Goal: Information Seeking & Learning: Learn about a topic

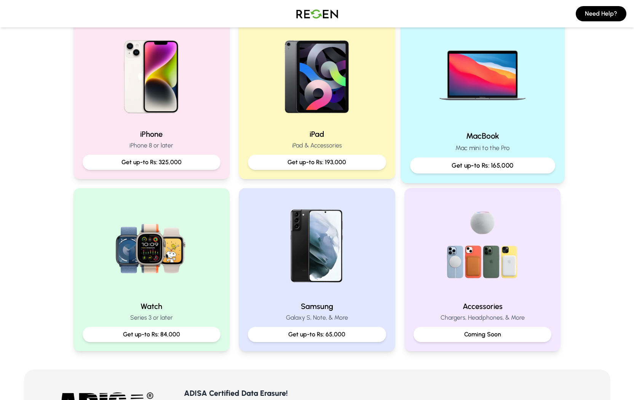
scroll to position [176, 0]
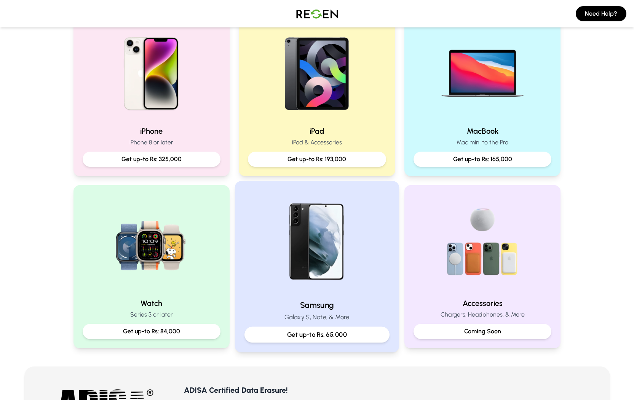
click at [368, 248] on div at bounding box center [316, 242] width 145 height 102
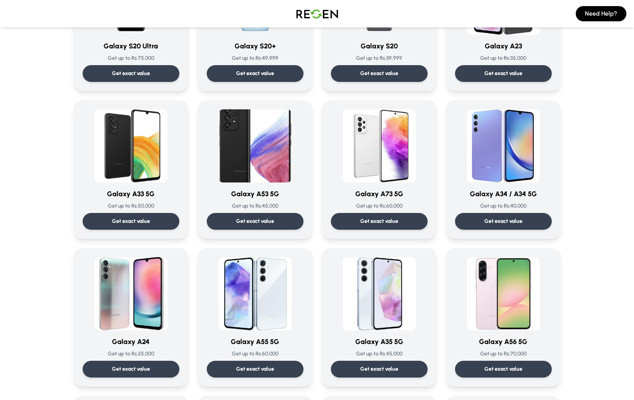
scroll to position [609, 0]
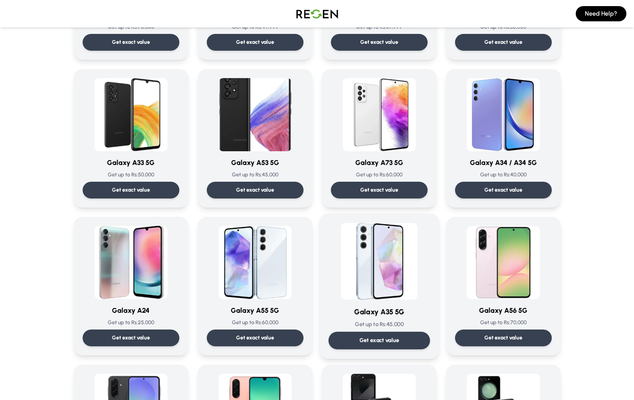
click at [386, 270] on img at bounding box center [379, 261] width 77 height 77
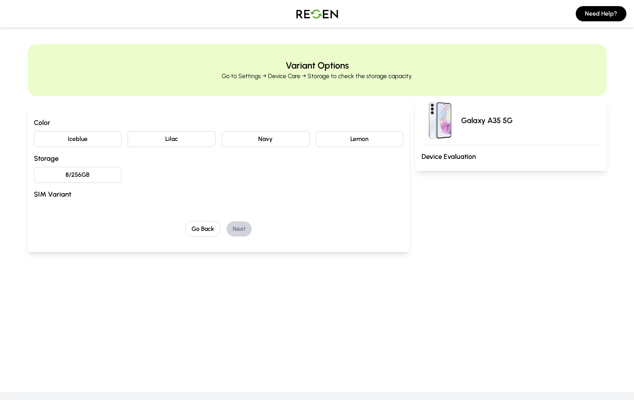
click at [88, 140] on button "Iceblue" at bounding box center [78, 139] width 88 height 16
click at [93, 170] on button "8/256GB" at bounding box center [78, 175] width 88 height 16
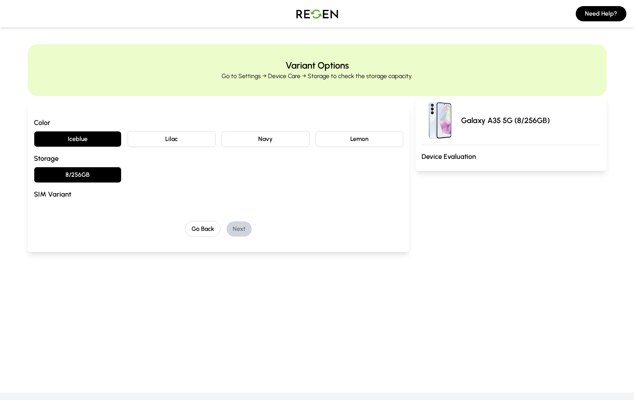
click at [258, 244] on div "Color Iceblue Lilac Navy Lemon Storage 8/256GB SIM Variant Go Back Next" at bounding box center [219, 178] width 382 height 147
click at [462, 153] on h3 "Device Evaluation" at bounding box center [510, 156] width 179 height 11
click at [217, 232] on button "Go Back" at bounding box center [202, 229] width 35 height 16
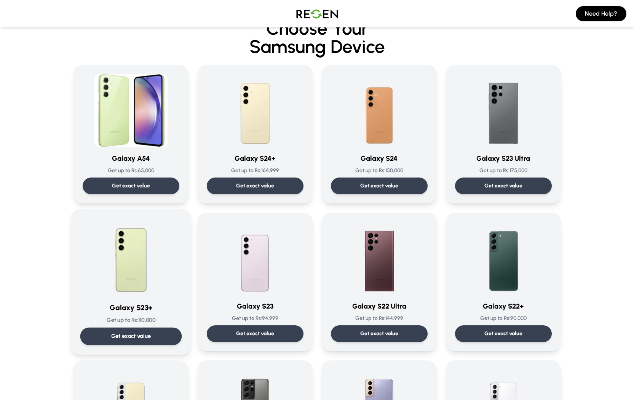
scroll to position [21, 0]
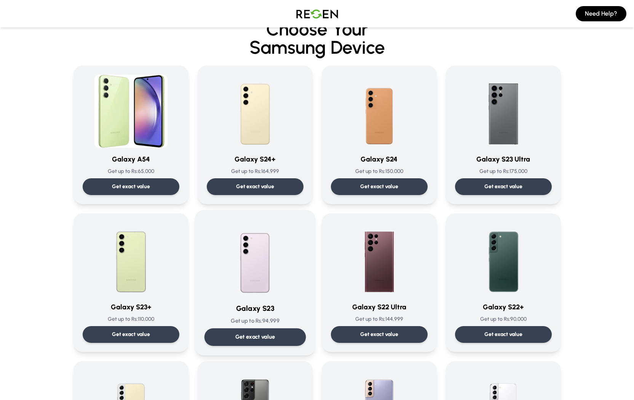
click at [262, 290] on img at bounding box center [255, 257] width 77 height 77
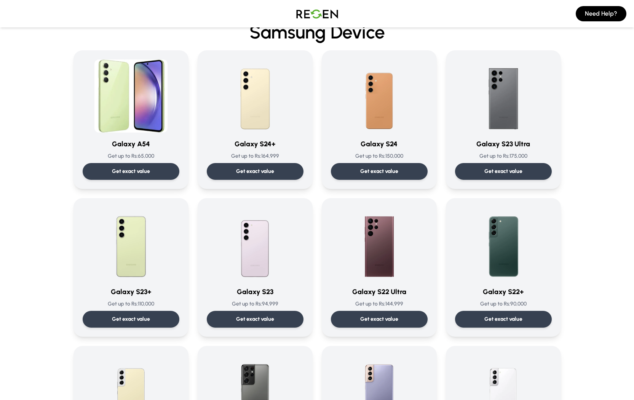
scroll to position [48, 0]
